Goal: Transaction & Acquisition: Purchase product/service

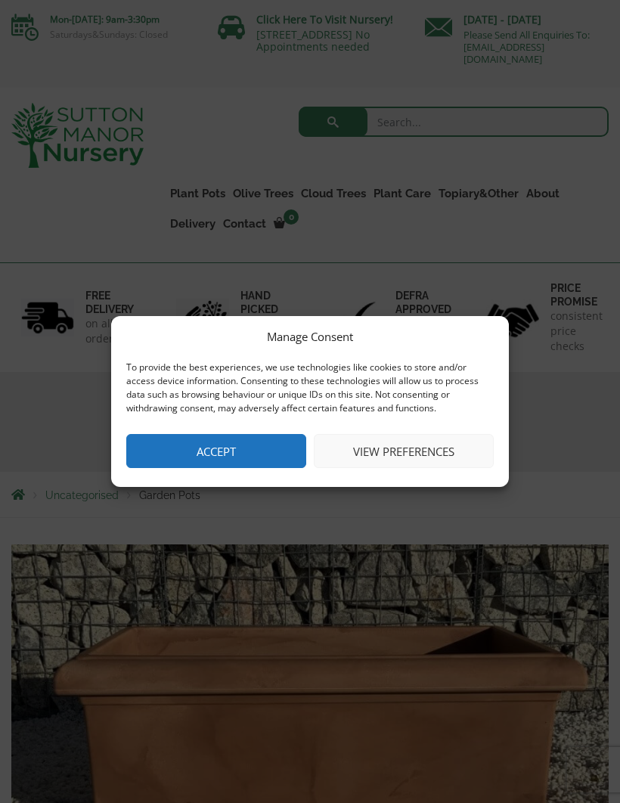
click at [199, 455] on button "Accept" at bounding box center [216, 451] width 180 height 34
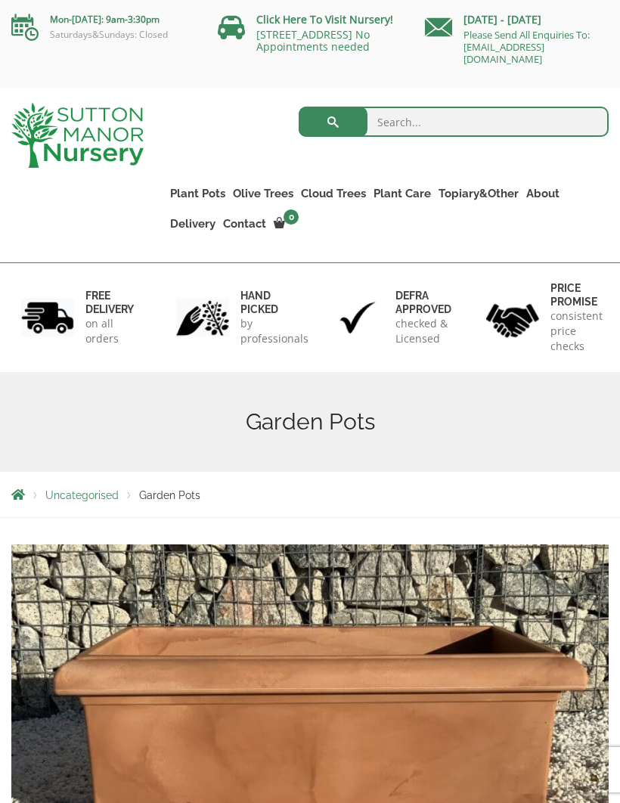
click at [95, 482] on div "Uncategorised Garden Pots" at bounding box center [310, 494] width 620 height 45
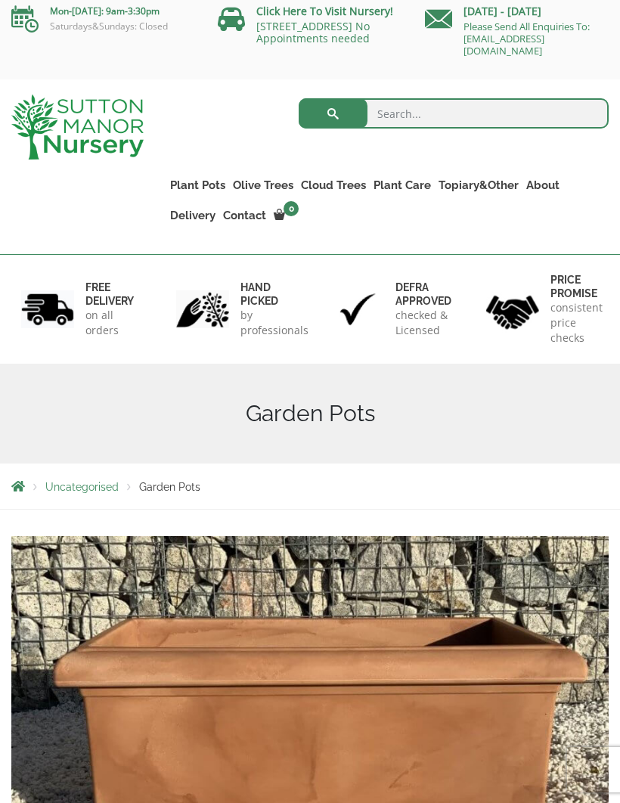
scroll to position [8, 0]
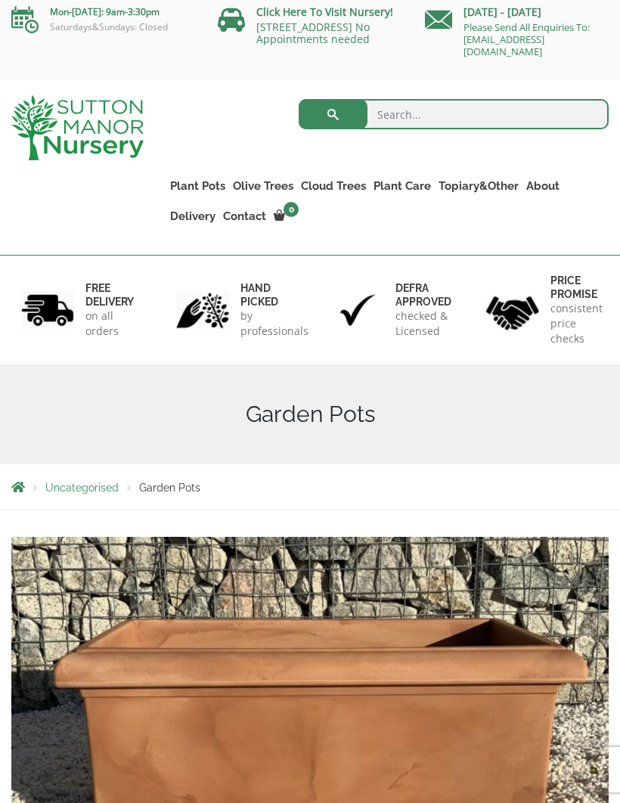
click at [166, 495] on div "Uncategorised Garden Pots" at bounding box center [310, 486] width 620 height 45
click at [67, 492] on span "Uncategorised" at bounding box center [81, 488] width 73 height 12
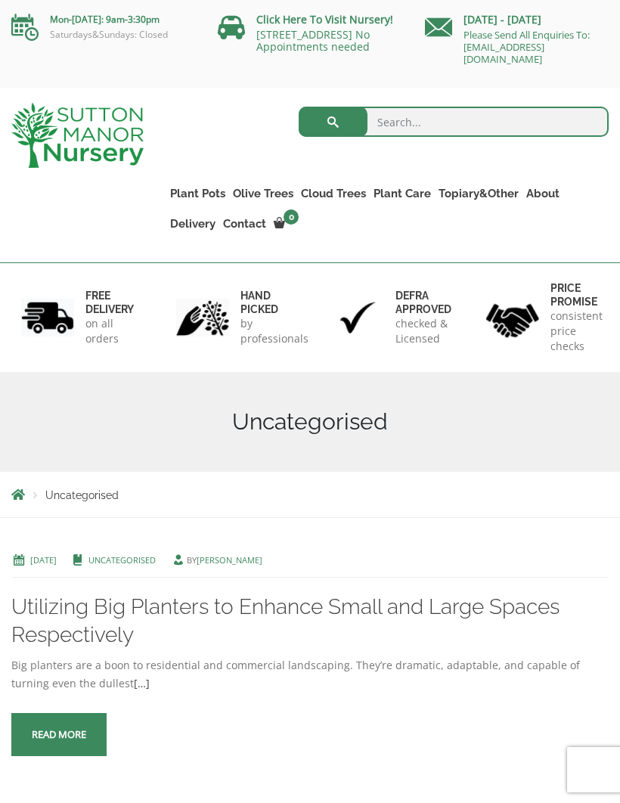
click at [616, 262] on div "Search for: Plant Pots Resin Bonded Pots The Amalfi Pots The Milan Pots The Cap…" at bounding box center [310, 175] width 620 height 175
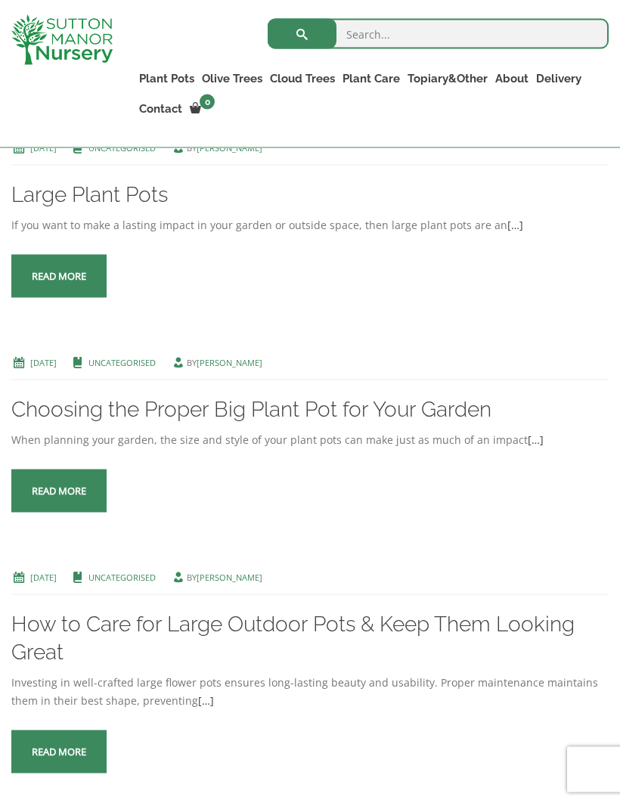
scroll to position [1327, 0]
click at [55, 297] on link "Read more" at bounding box center [58, 275] width 95 height 43
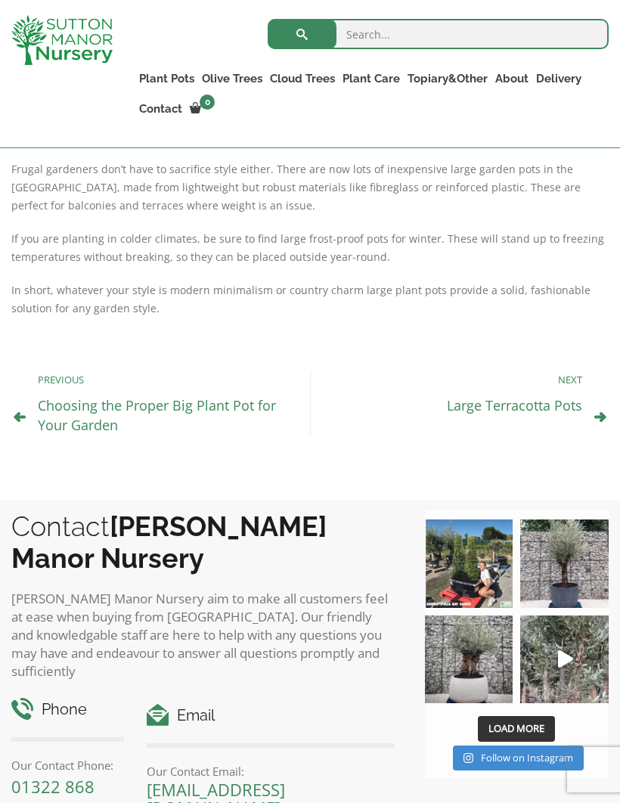
scroll to position [625, 0]
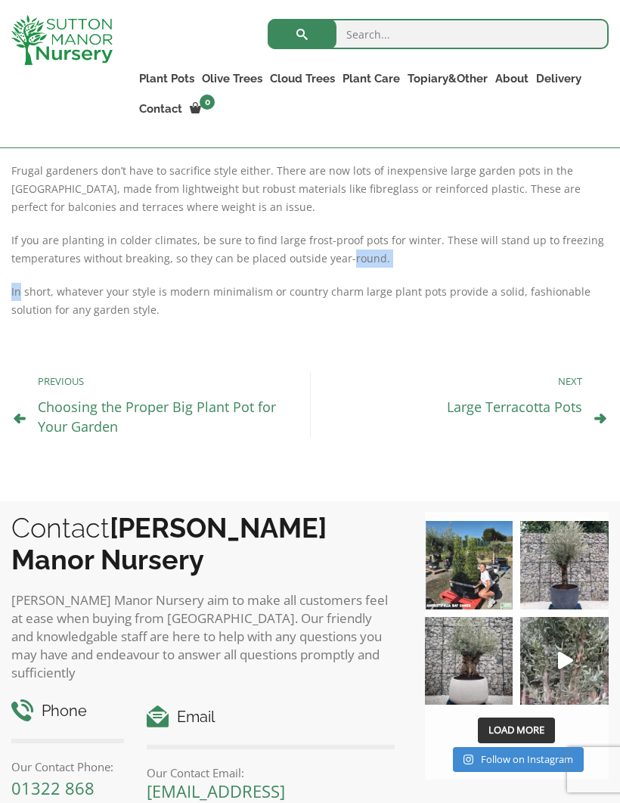
click at [544, 283] on p "In short, whatever your style is modern minimalism or country charm large plant…" at bounding box center [309, 301] width 597 height 36
click at [537, 283] on p "In short, whatever your style is modern minimalism or country charm large plant…" at bounding box center [309, 301] width 597 height 36
click at [595, 283] on p "In short, whatever your style is modern minimalism or country charm large plant…" at bounding box center [309, 301] width 597 height 36
click at [559, 283] on p "In short, whatever your style is modern minimalism or country charm large plant…" at bounding box center [309, 301] width 597 height 36
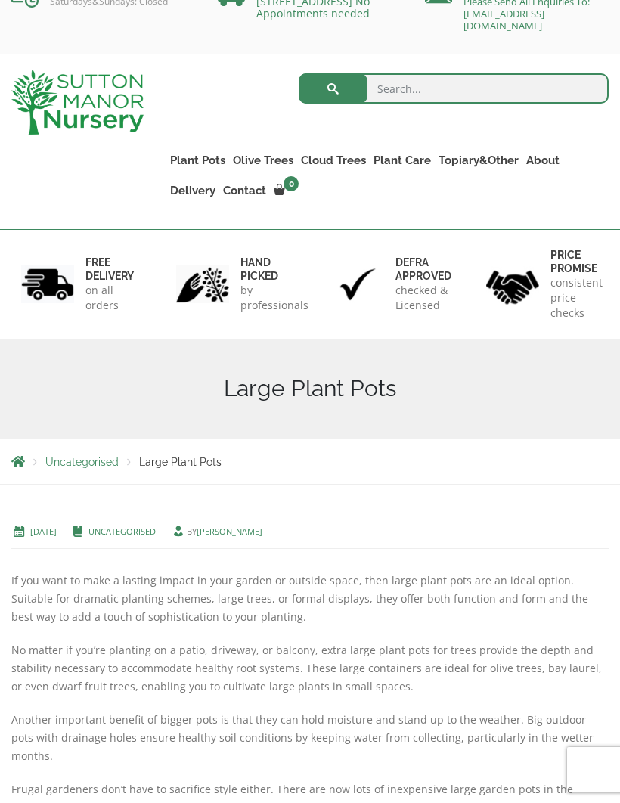
scroll to position [0, 0]
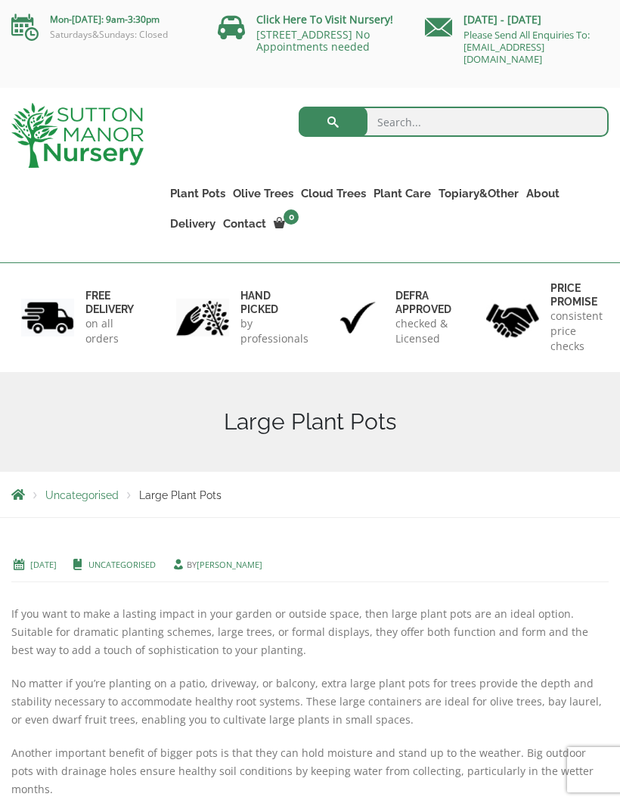
click at [0, 0] on li "Resin Bonded Pots The Amalfi Pots The Milan Pots The Capri Pots The Brunello Po…" at bounding box center [0, 0] width 0 height 0
click at [0, 0] on link "Resin Bonded Pots" at bounding box center [0, 0] width 0 height 0
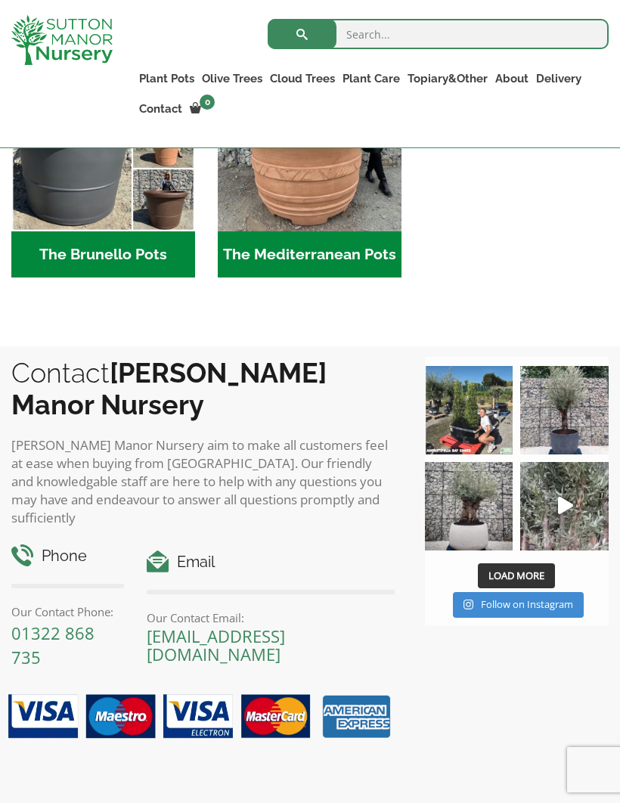
scroll to position [1946, 0]
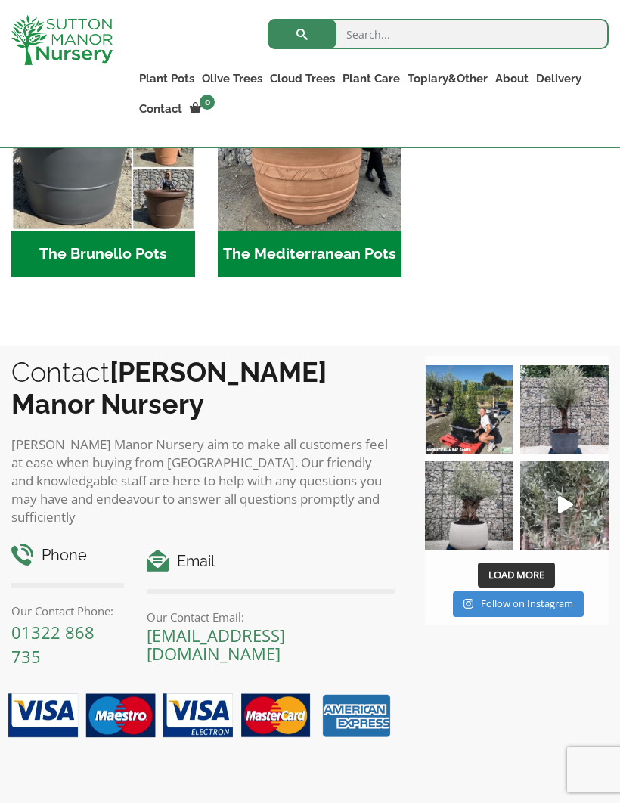
click at [560, 560] on div "Load More Follow on Instagram" at bounding box center [517, 588] width 184 height 58
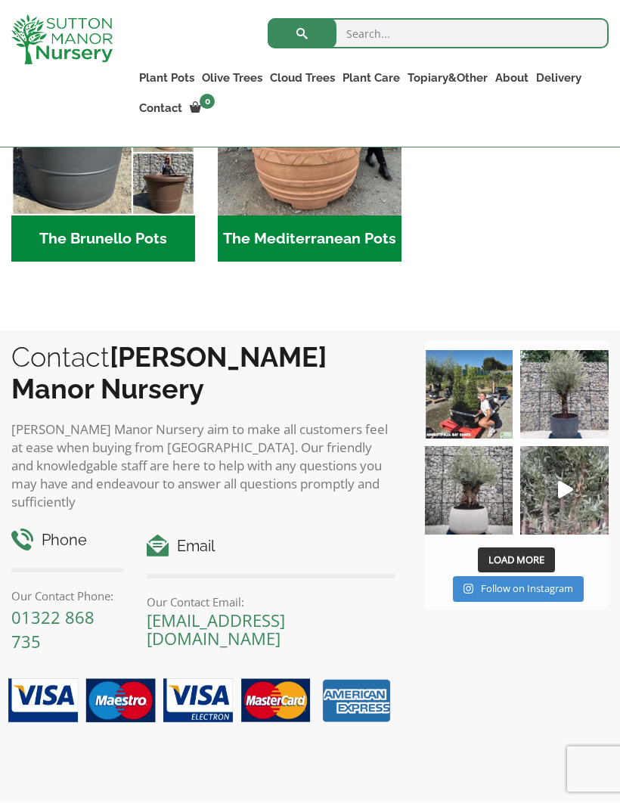
scroll to position [1961, 0]
click at [555, 549] on button "Load More" at bounding box center [516, 561] width 77 height 26
click at [551, 559] on button "Load More" at bounding box center [516, 561] width 77 height 26
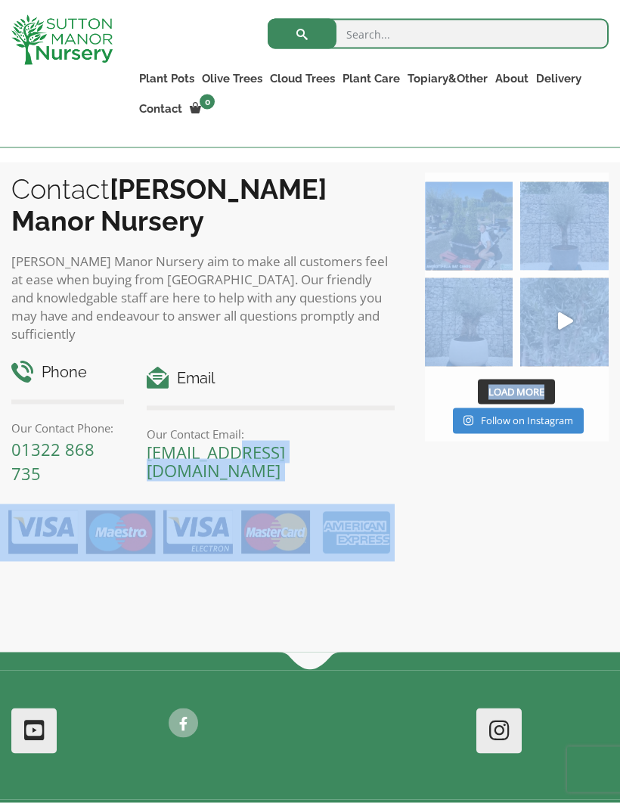
scroll to position [2169, 0]
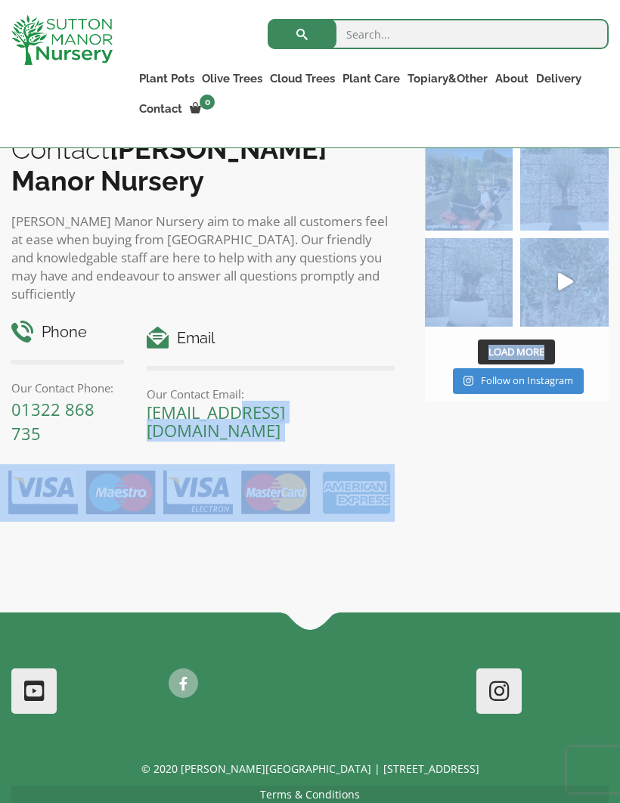
click at [532, 557] on div "Contact [PERSON_NAME][GEOGRAPHIC_DATA][PERSON_NAME] aim to make all customers f…" at bounding box center [310, 368] width 620 height 490
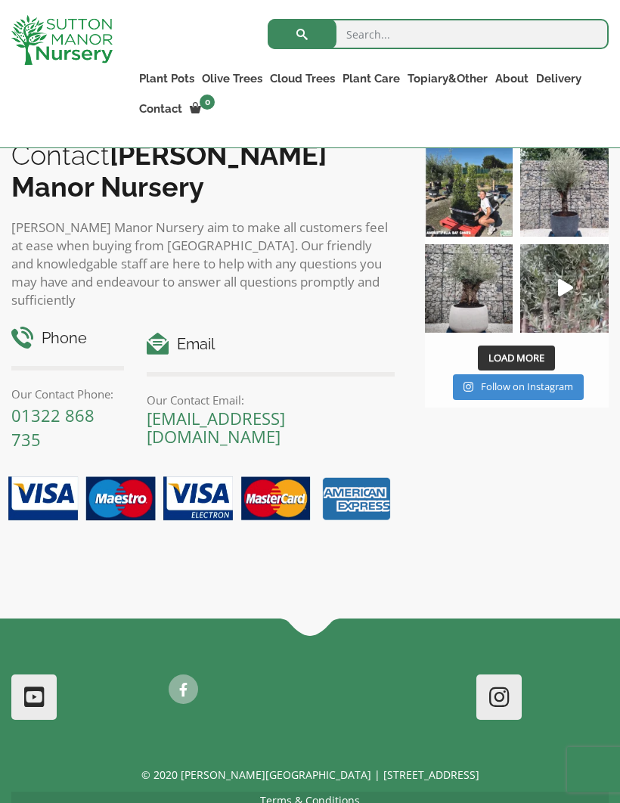
scroll to position [2162, 0]
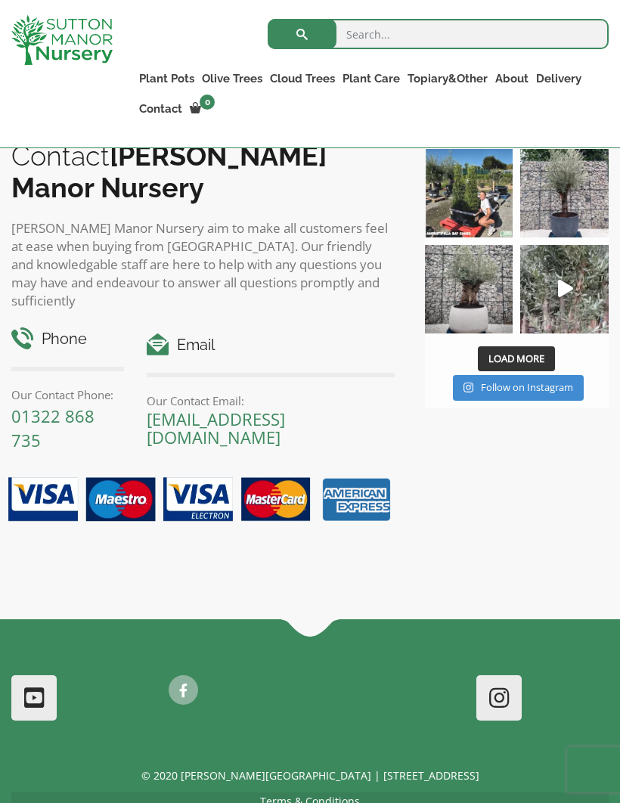
click at [544, 547] on div "Contact [PERSON_NAME][GEOGRAPHIC_DATA][PERSON_NAME] aim to make all customers f…" at bounding box center [310, 374] width 620 height 490
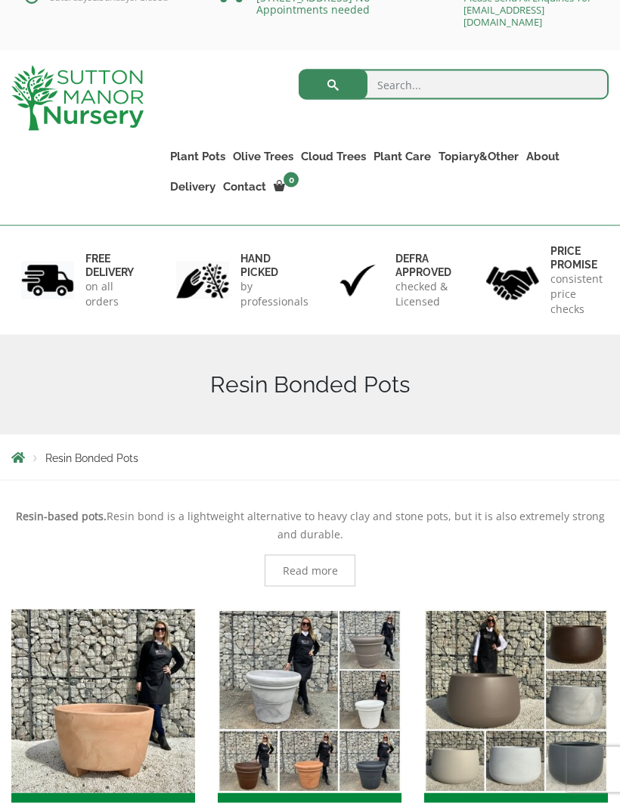
scroll to position [0, 0]
